Goal: Check status: Check status

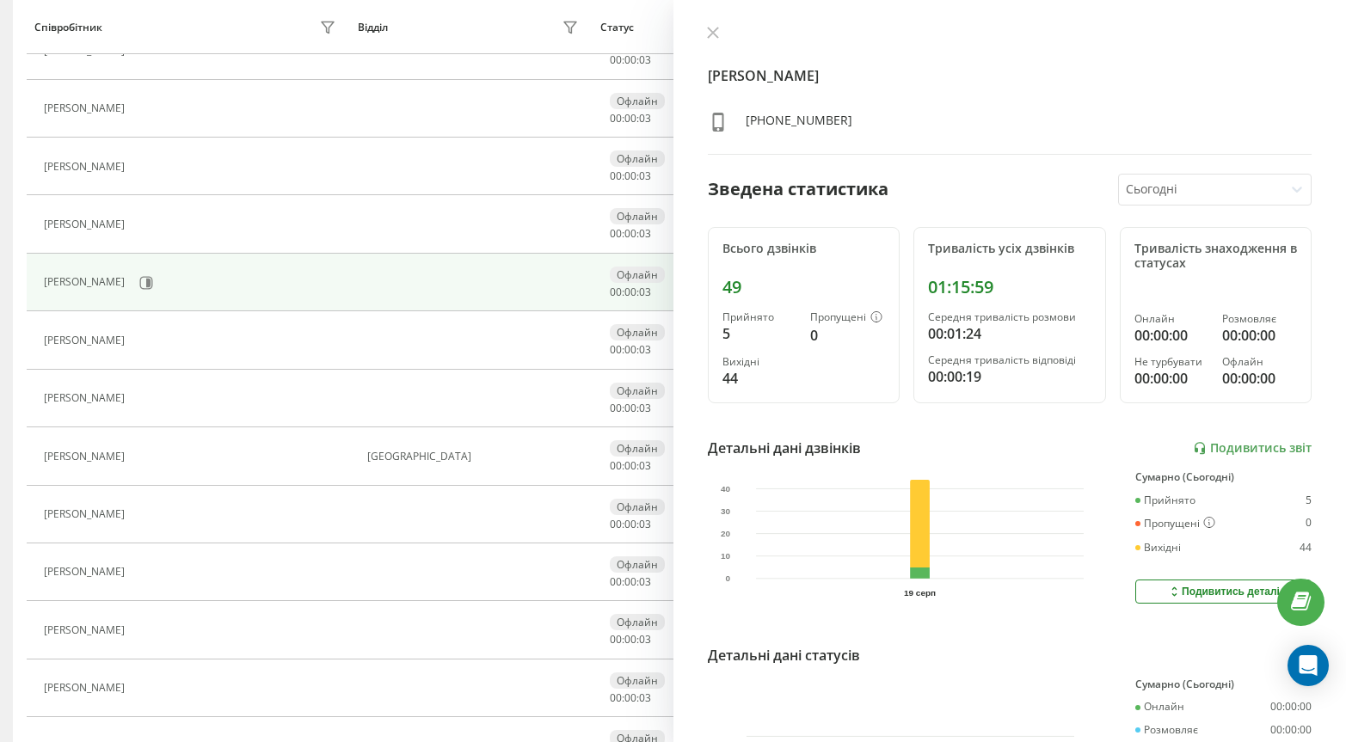
scroll to position [717, 0]
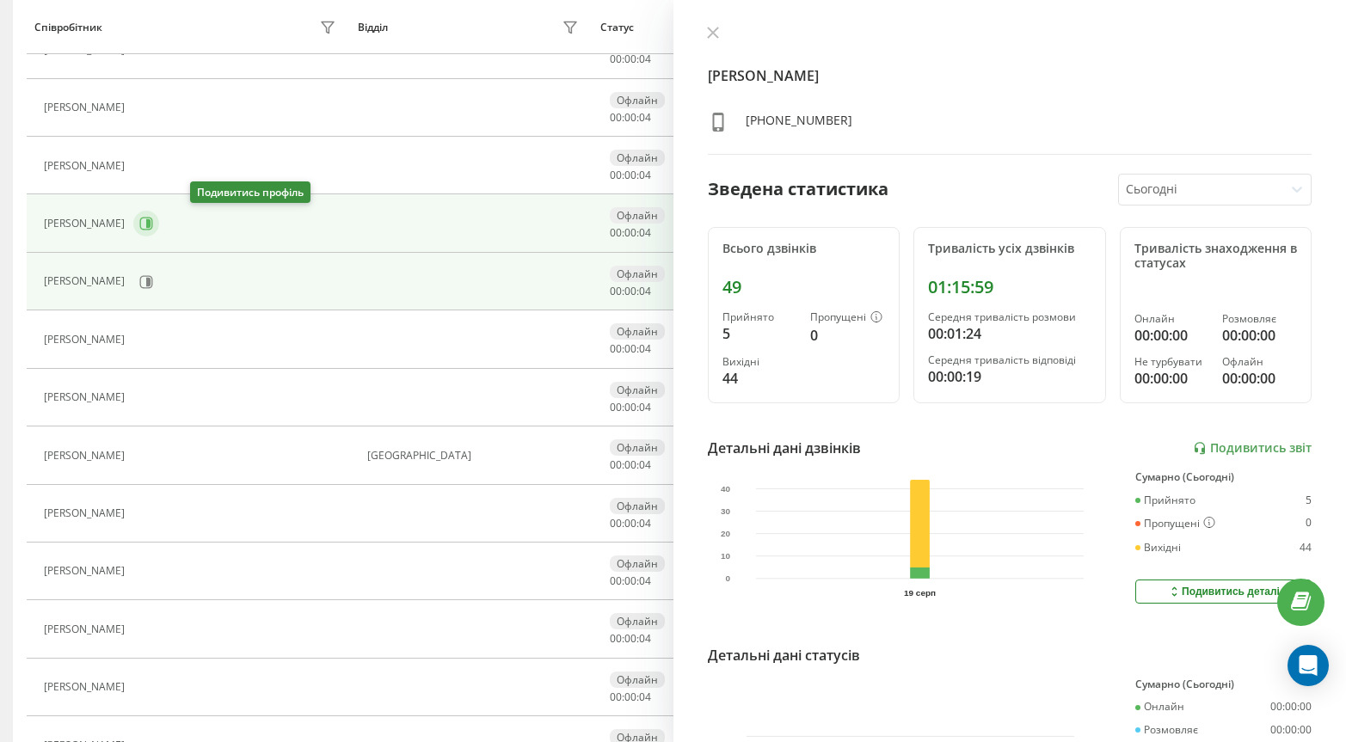
click at [153, 228] on icon at bounding box center [146, 224] width 14 height 14
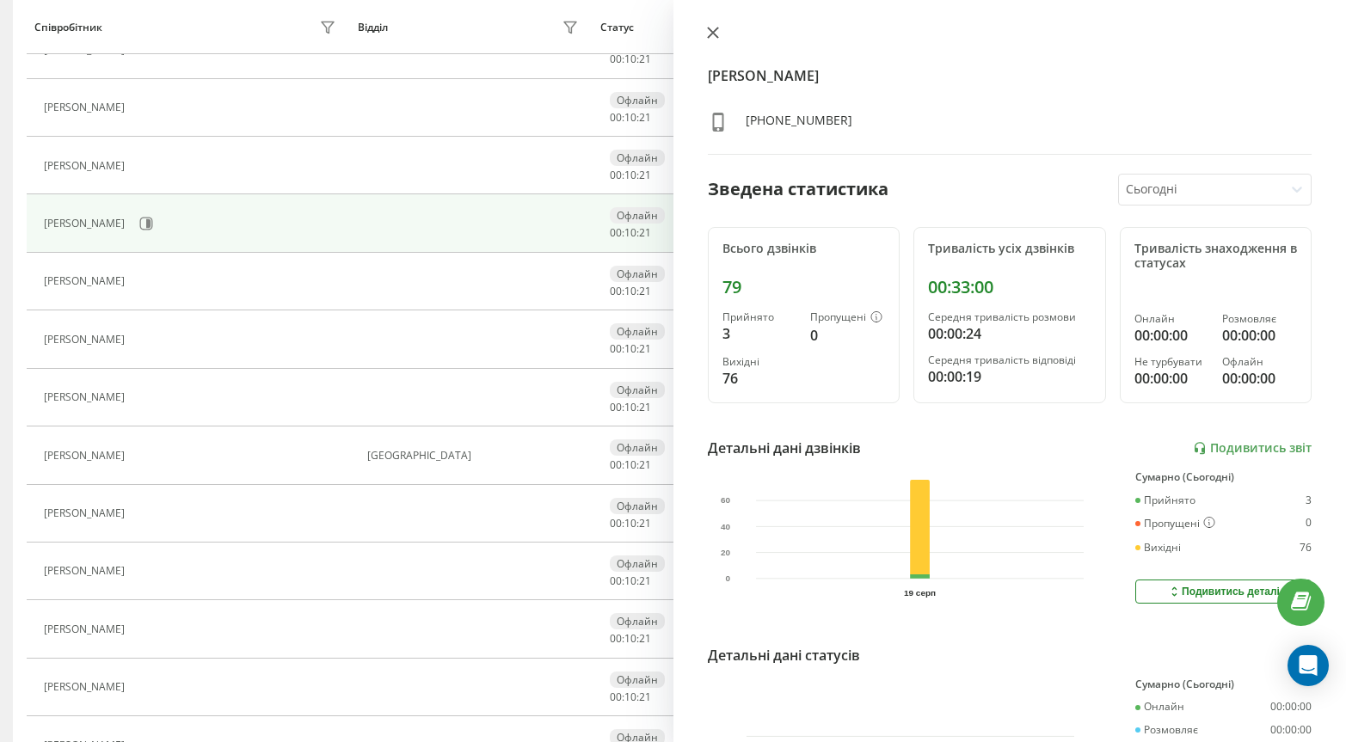
click at [718, 34] on button at bounding box center [713, 34] width 22 height 16
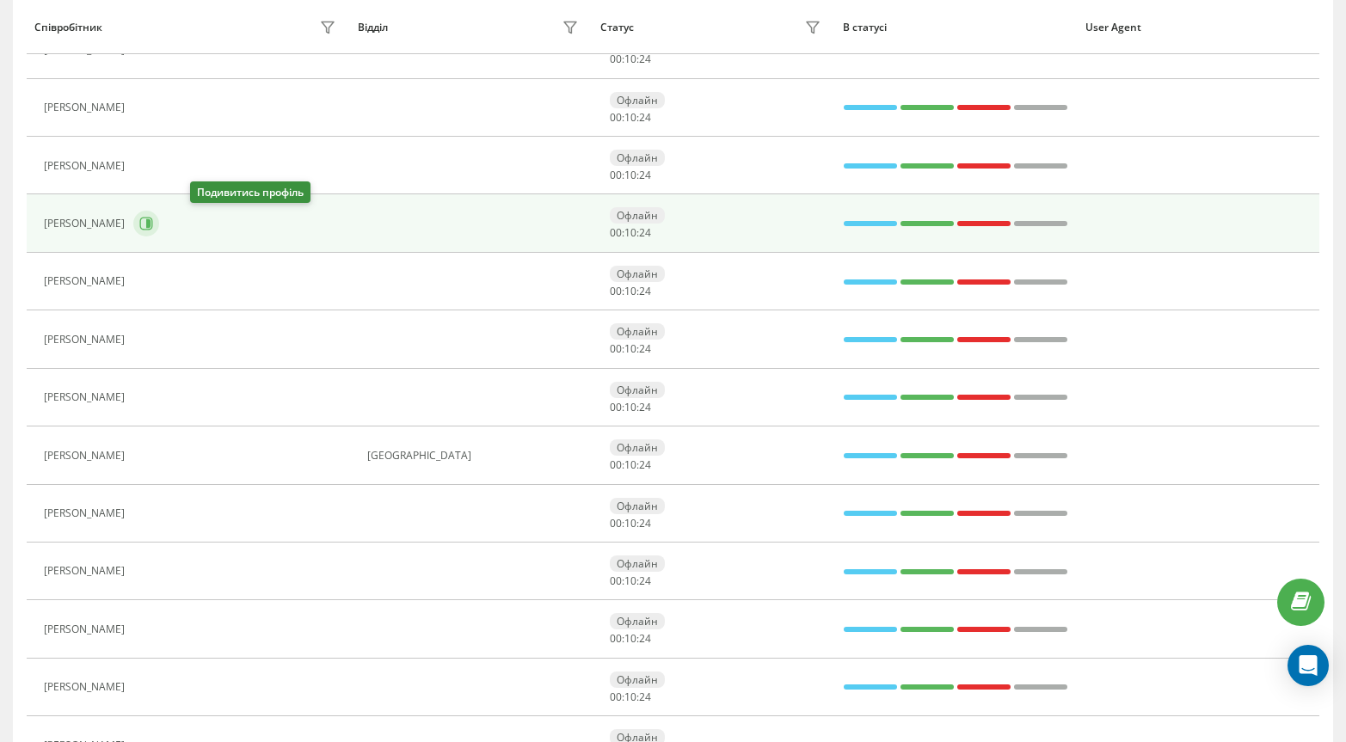
click at [153, 220] on icon at bounding box center [146, 224] width 13 height 13
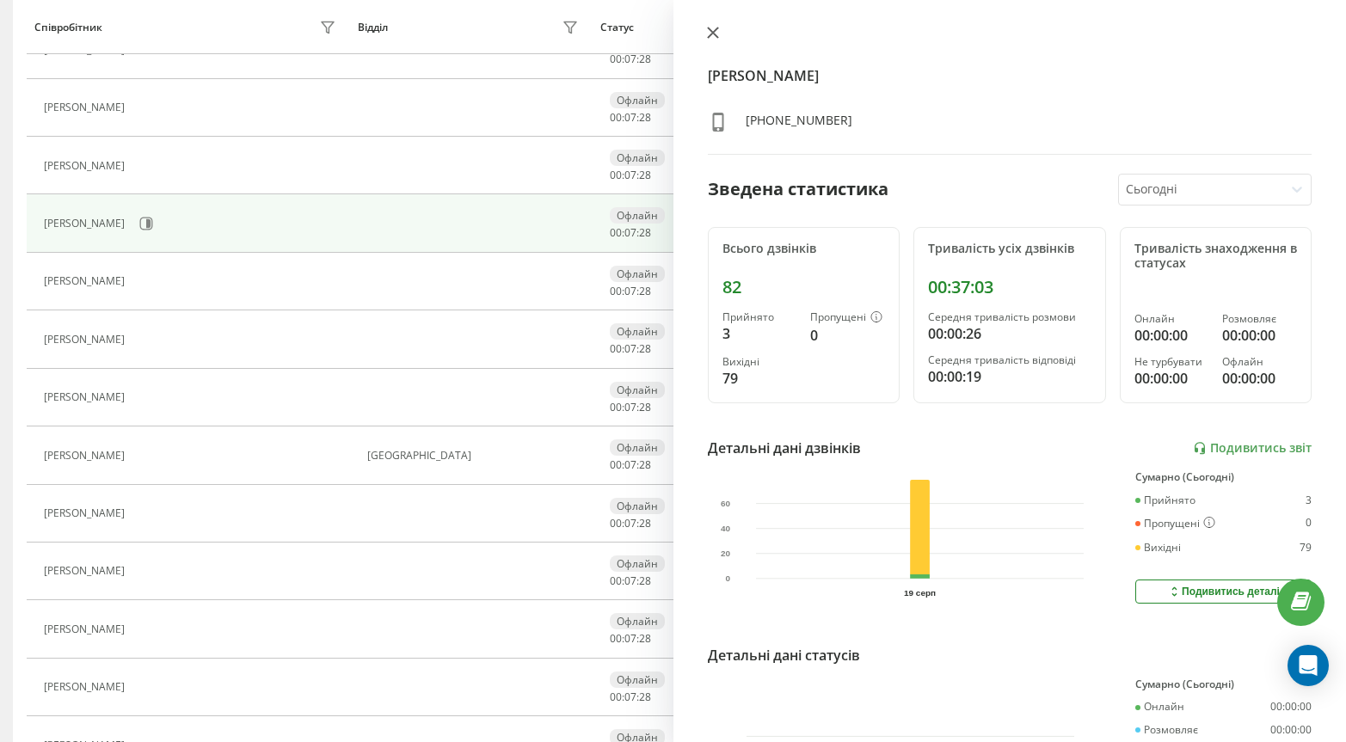
click at [722, 28] on button at bounding box center [713, 34] width 22 height 16
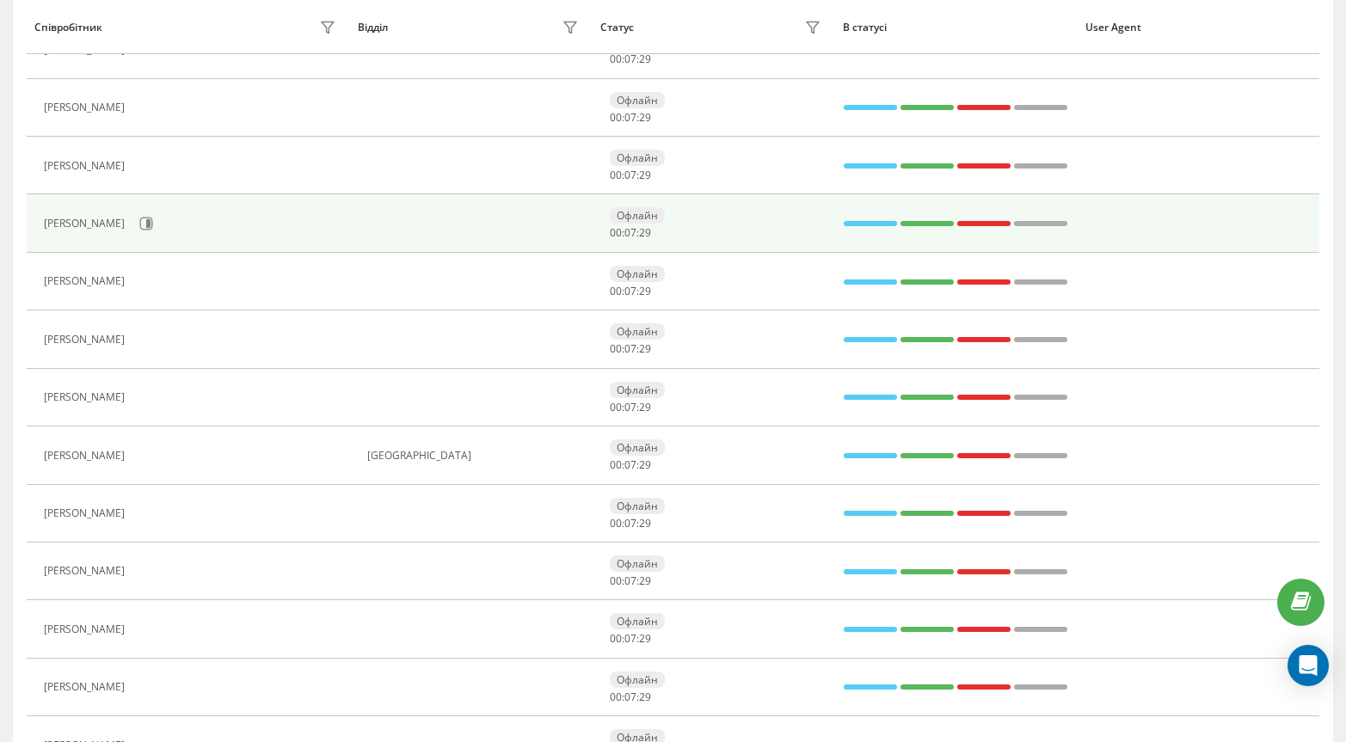
click at [206, 209] on div "[PERSON_NAME]" at bounding box center [192, 223] width 297 height 29
click at [153, 219] on icon at bounding box center [146, 224] width 14 height 14
